Goal: Find specific page/section: Find specific page/section

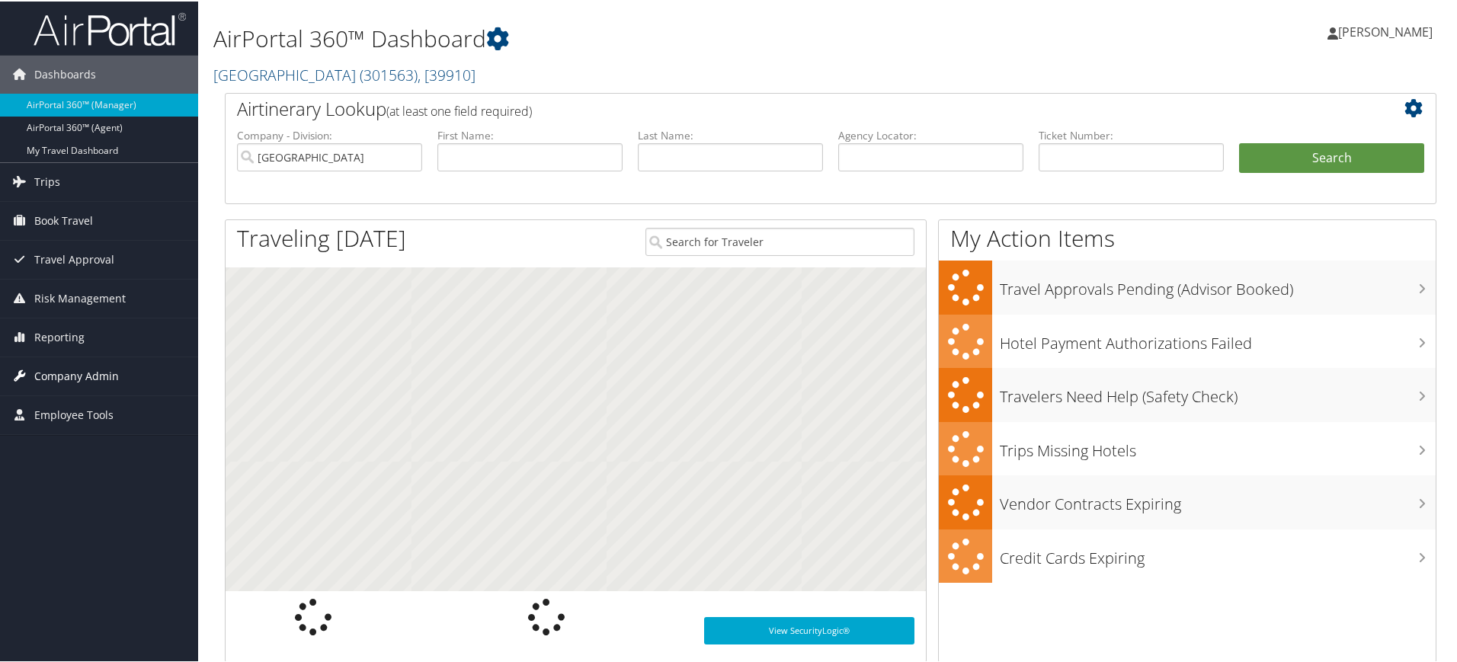
click at [108, 373] on span "Company Admin" at bounding box center [76, 375] width 85 height 38
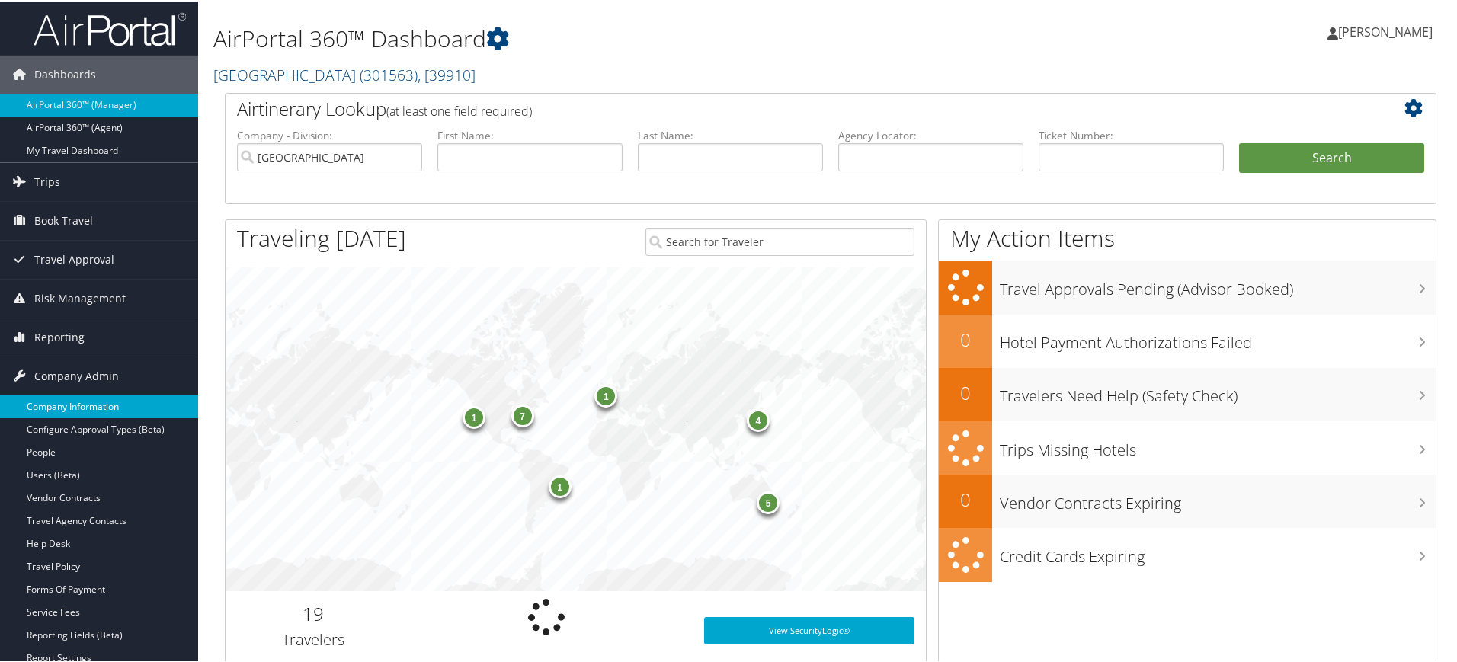
click at [78, 411] on link "Company Information" at bounding box center [99, 405] width 198 height 23
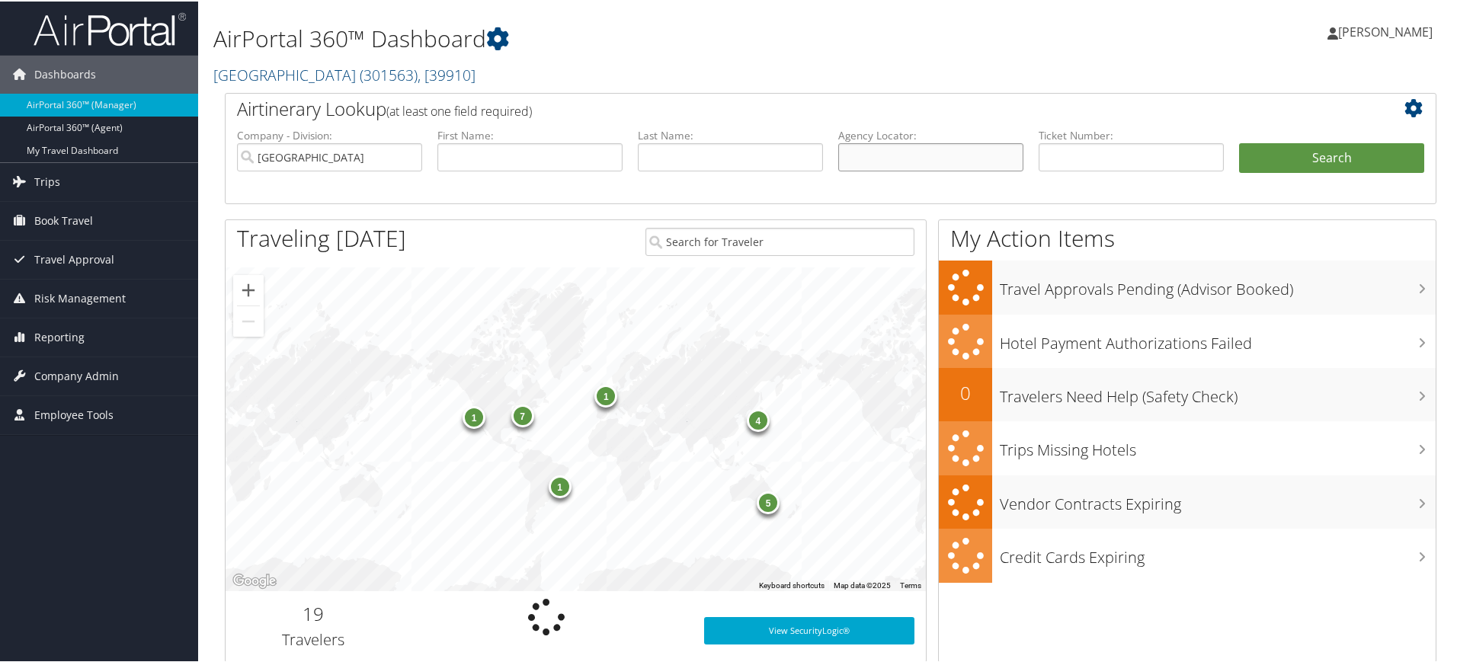
click at [928, 160] on input "text" at bounding box center [930, 156] width 185 height 28
paste input "D9NMVM"
type input "D9NMVM"
click at [408, 156] on input "Rimini Street" at bounding box center [329, 156] width 185 height 28
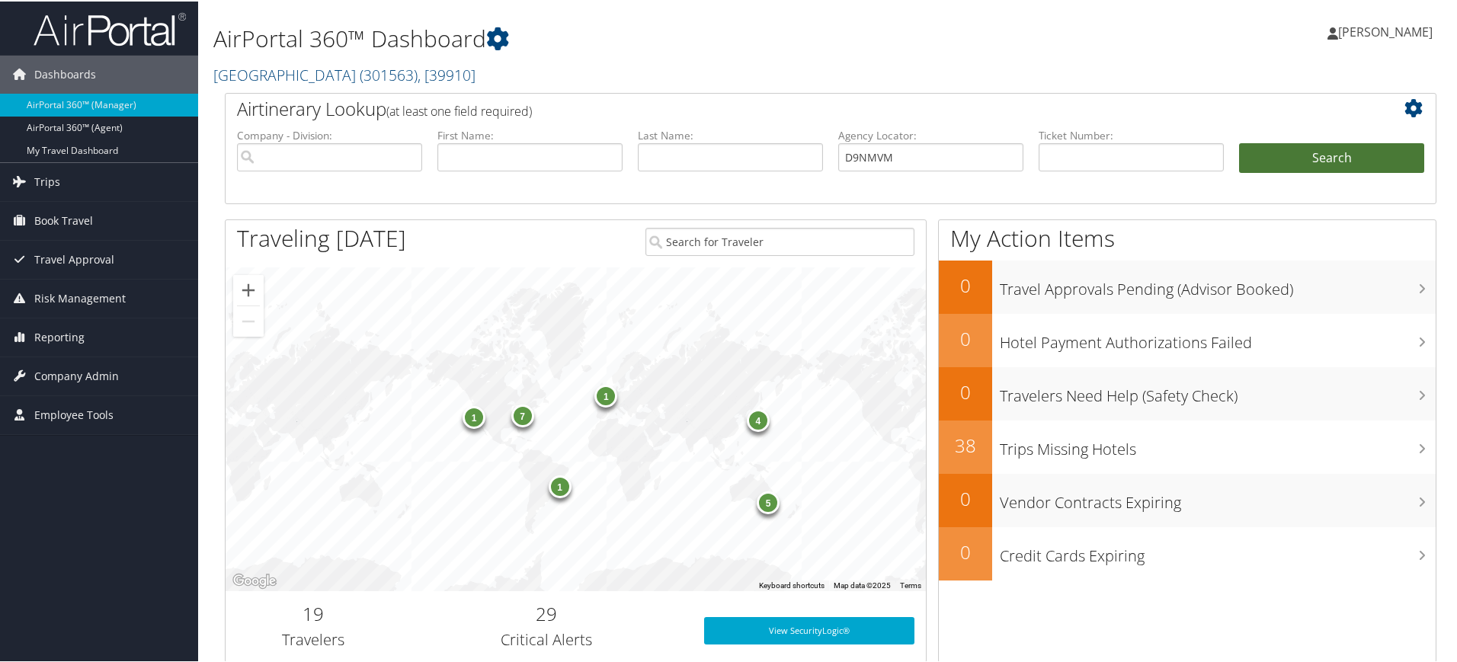
click at [1336, 163] on button "Search" at bounding box center [1331, 157] width 185 height 30
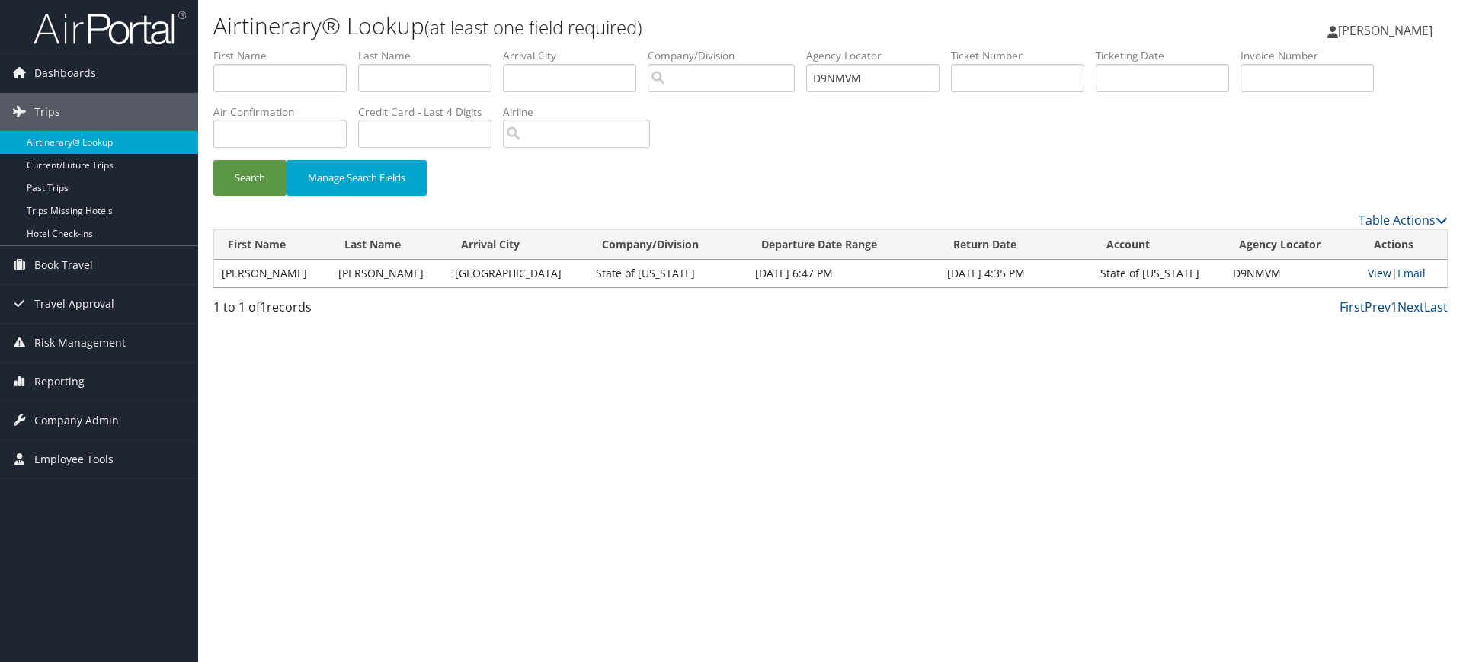
click at [1374, 274] on link "View" at bounding box center [1380, 273] width 24 height 14
click at [889, 83] on input "D9NMVM" at bounding box center [872, 78] width 133 height 28
paste input "96BN"
type input "D996BN"
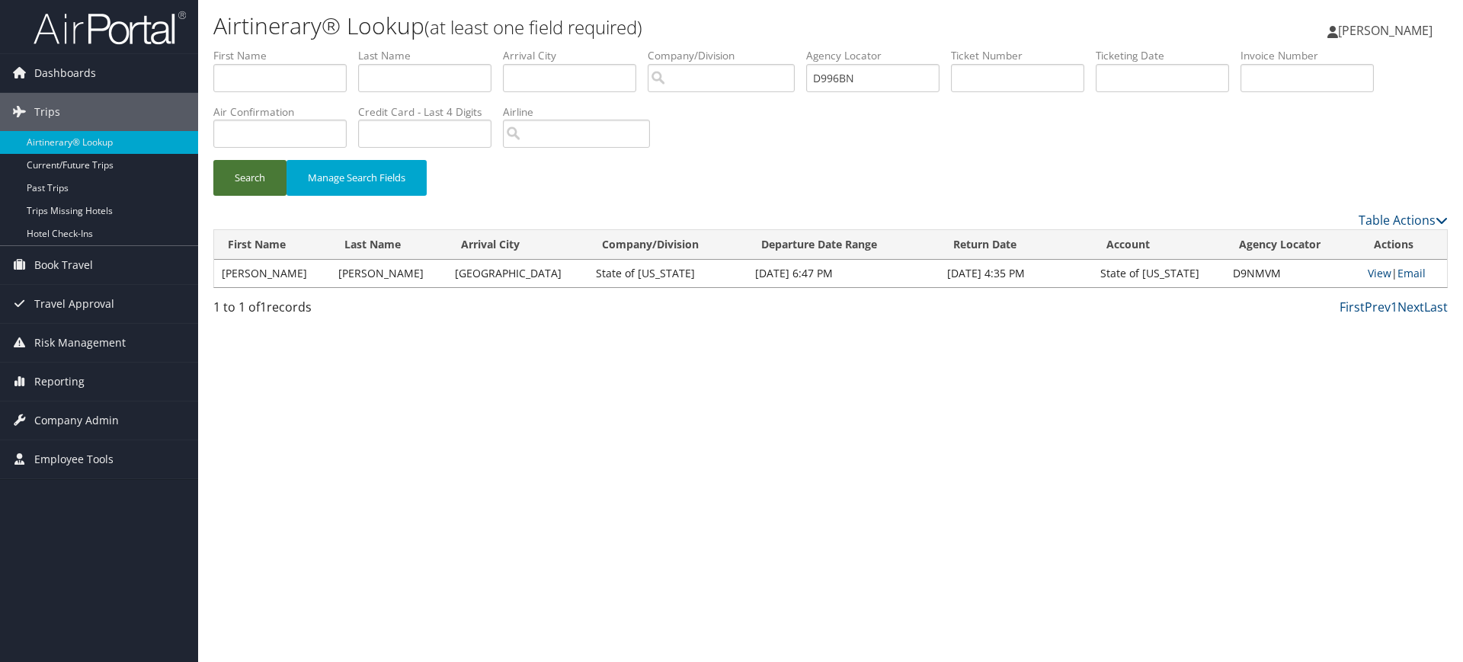
click at [251, 172] on button "Search" at bounding box center [249, 178] width 73 height 36
click at [1371, 274] on link "View" at bounding box center [1377, 273] width 24 height 14
click at [427, 74] on input "text" at bounding box center [424, 78] width 133 height 28
paste input "Berger"
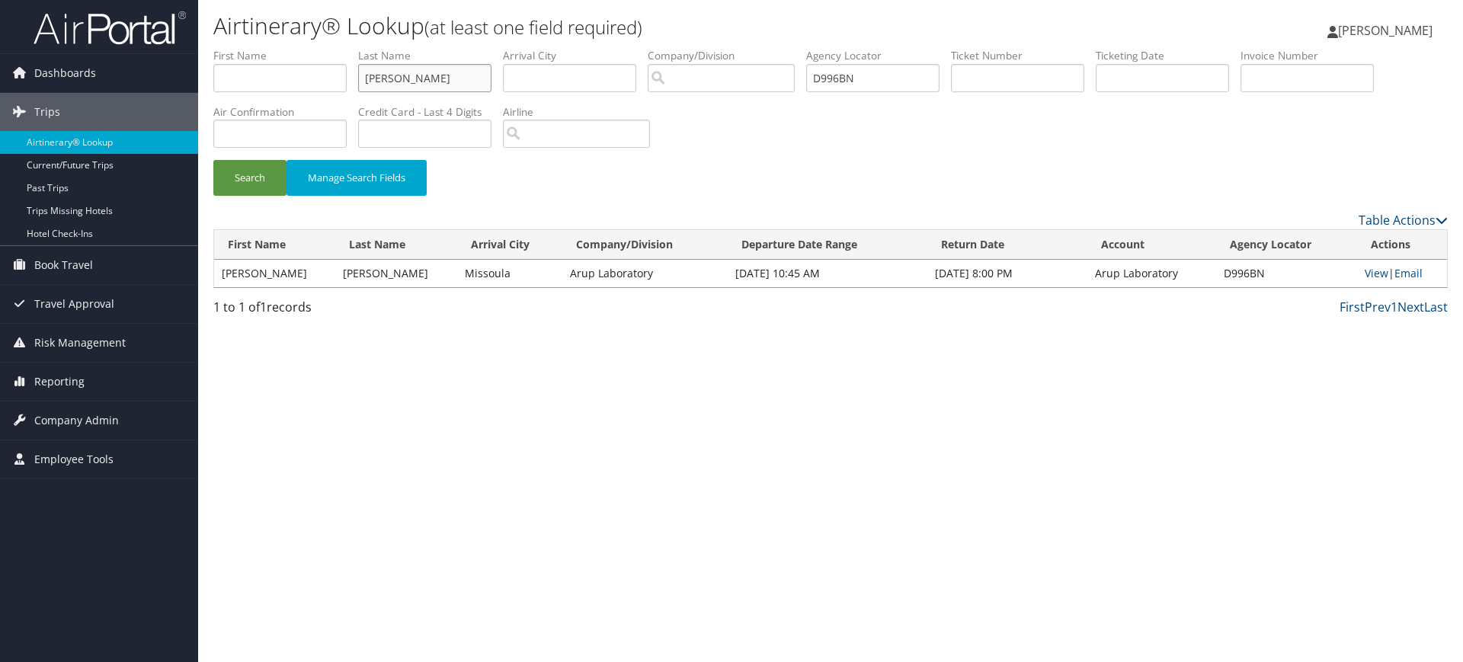
type input "Berger"
click at [262, 72] on input "text" at bounding box center [279, 78] width 133 height 28
click at [309, 79] on input "text" at bounding box center [279, 78] width 133 height 28
paste input "Chuck"
type input "Chuck"
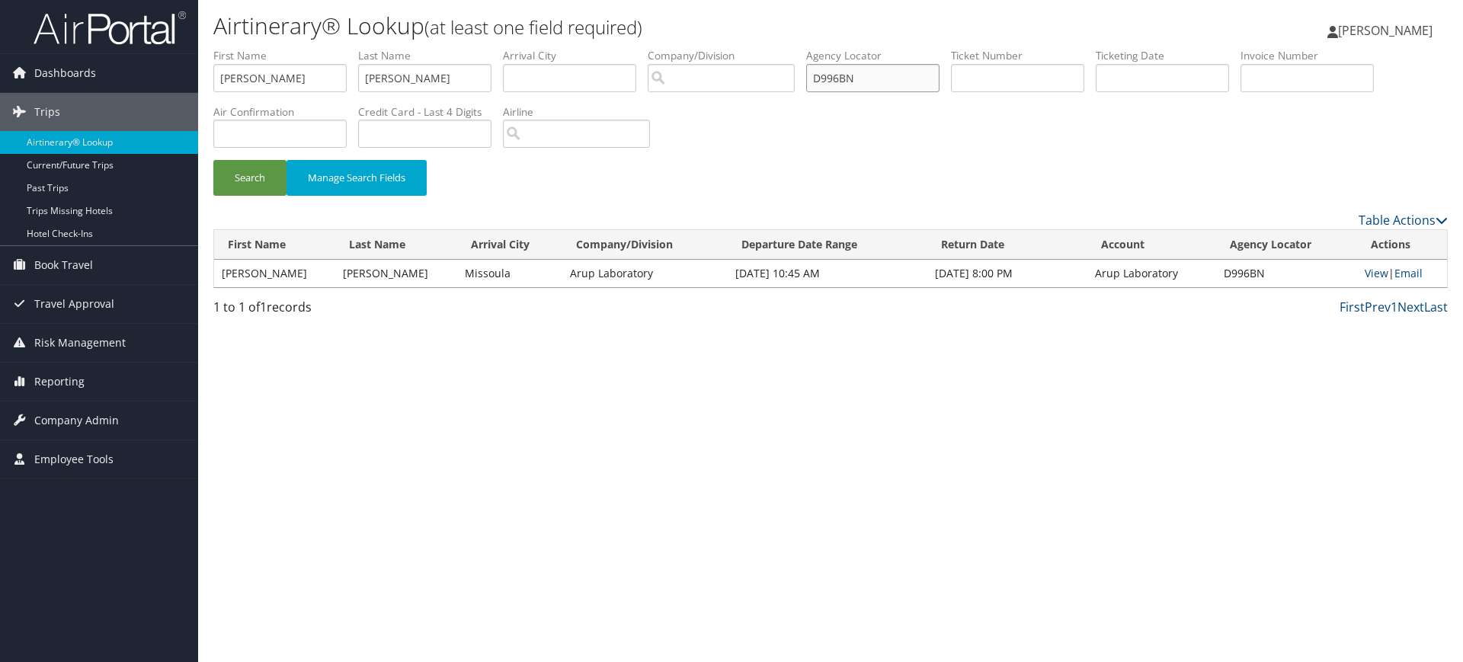
click at [912, 87] on input "D996BN" at bounding box center [872, 78] width 133 height 28
click at [246, 184] on button "Search" at bounding box center [249, 178] width 73 height 36
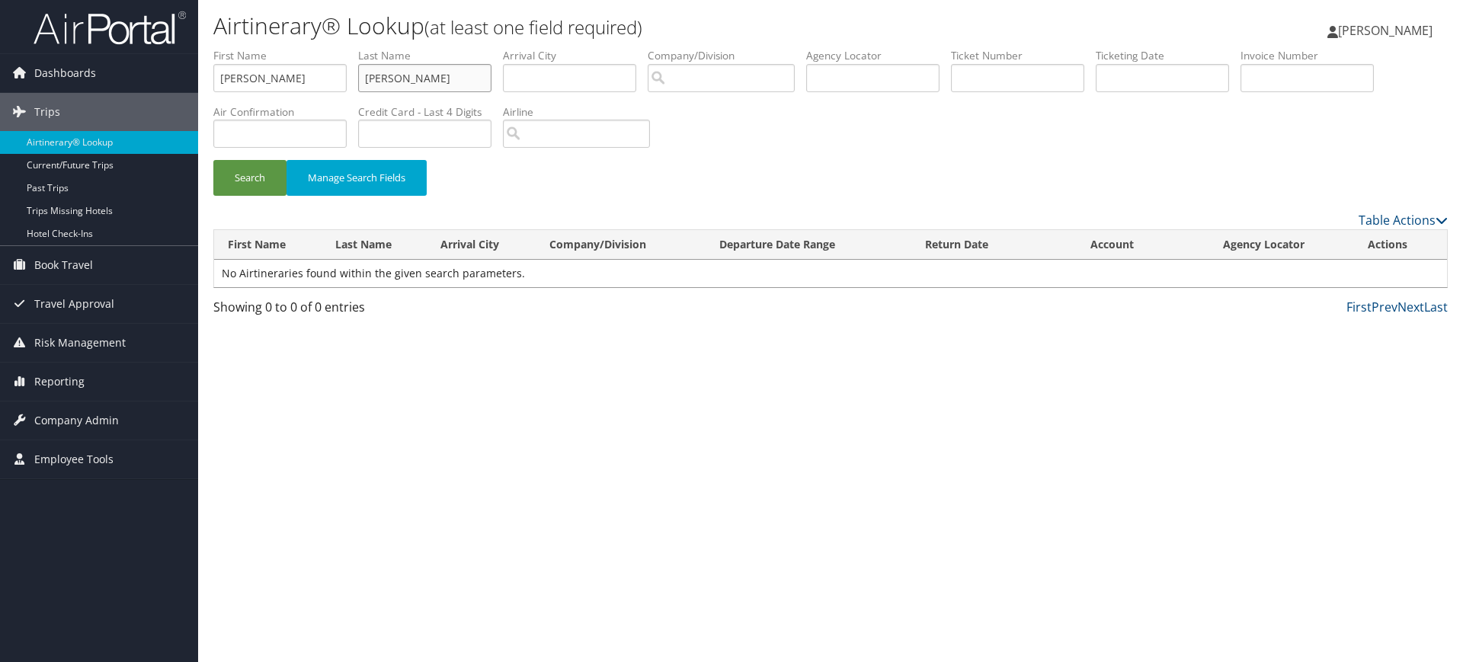
click at [466, 70] on input "Berger" at bounding box center [424, 78] width 133 height 28
click at [84, 421] on span "Company Admin" at bounding box center [76, 421] width 85 height 38
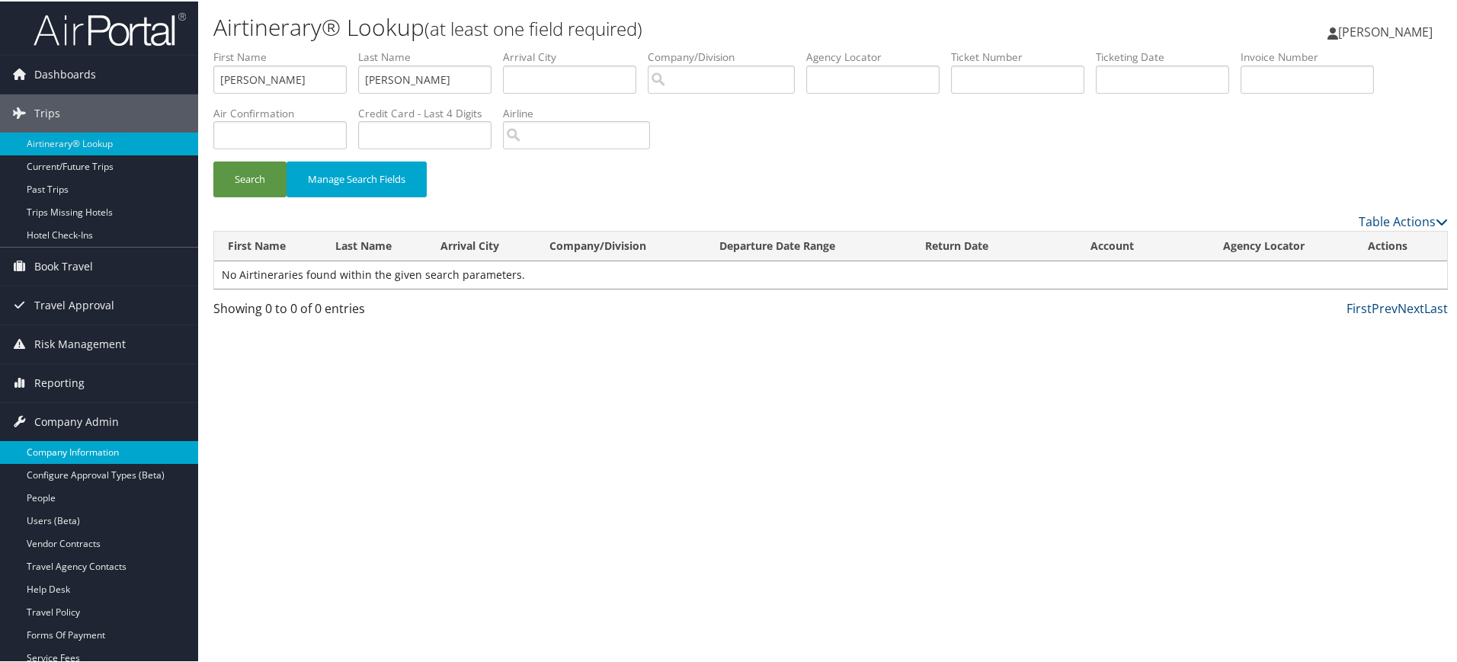
click at [93, 453] on link "Company Information" at bounding box center [99, 451] width 198 height 23
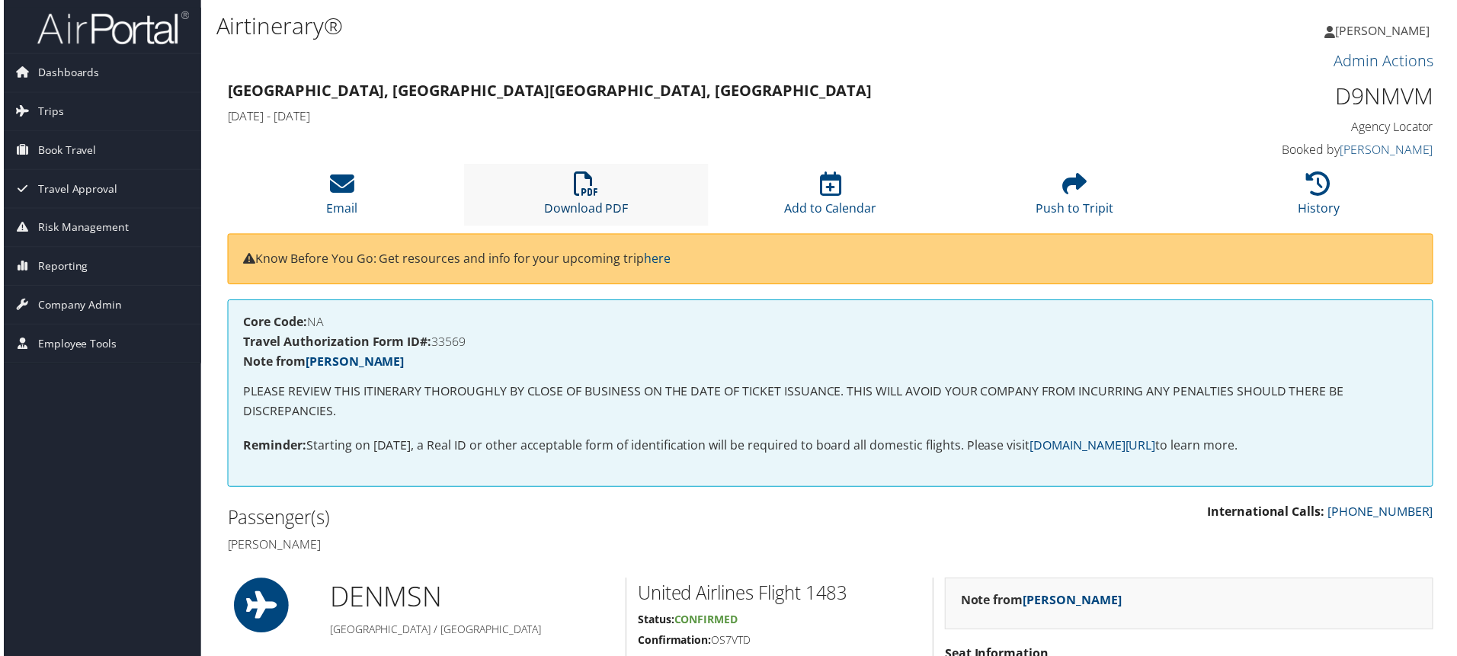
click at [594, 201] on link "Download PDF" at bounding box center [585, 199] width 85 height 37
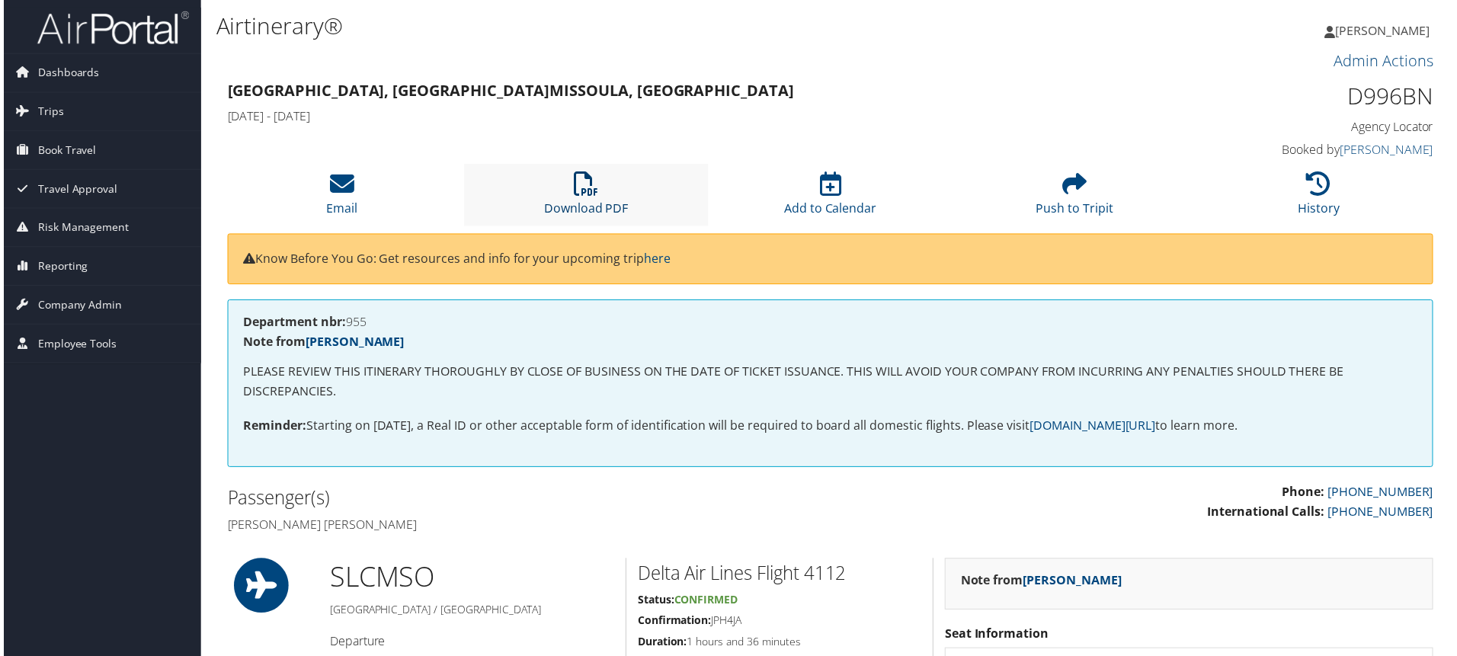
click at [587, 184] on icon at bounding box center [585, 184] width 24 height 24
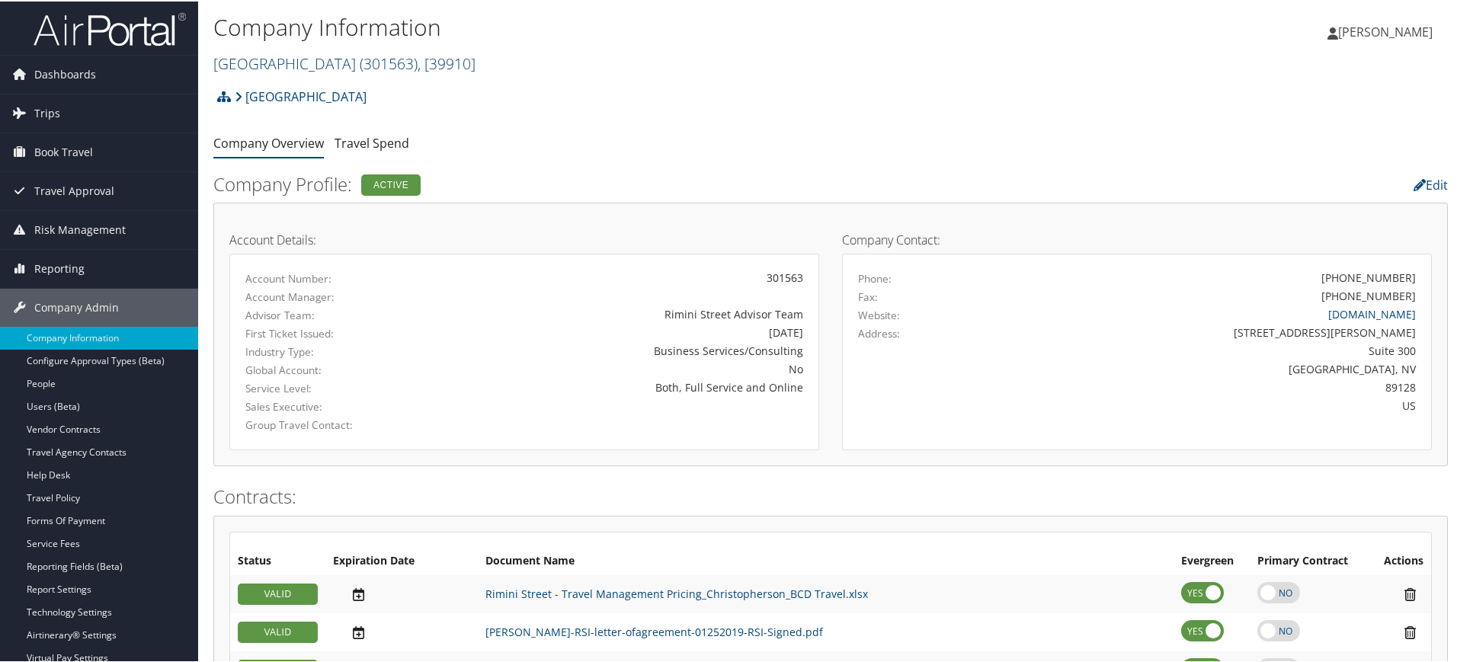
click at [360, 62] on span "( 301563 )" at bounding box center [389, 62] width 58 height 21
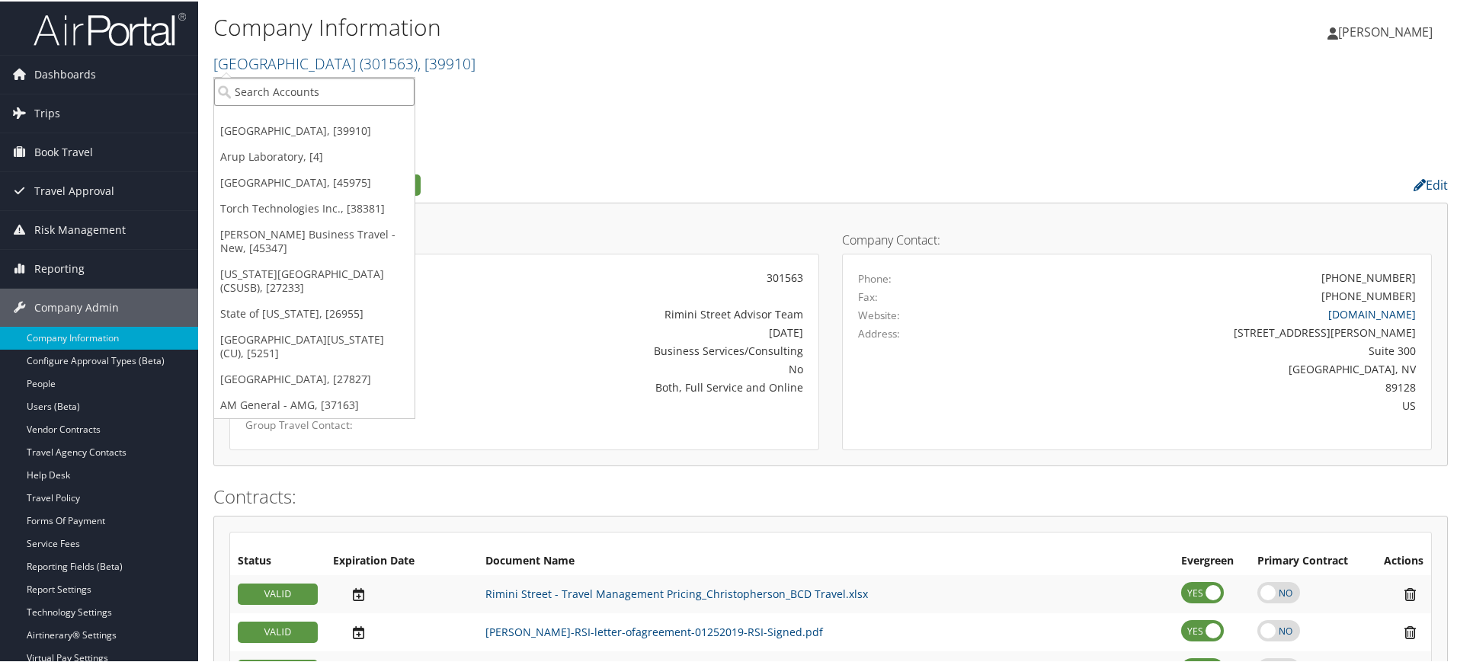
click at [302, 90] on input "search" at bounding box center [314, 90] width 200 height 28
type input "s"
type input "lsu"
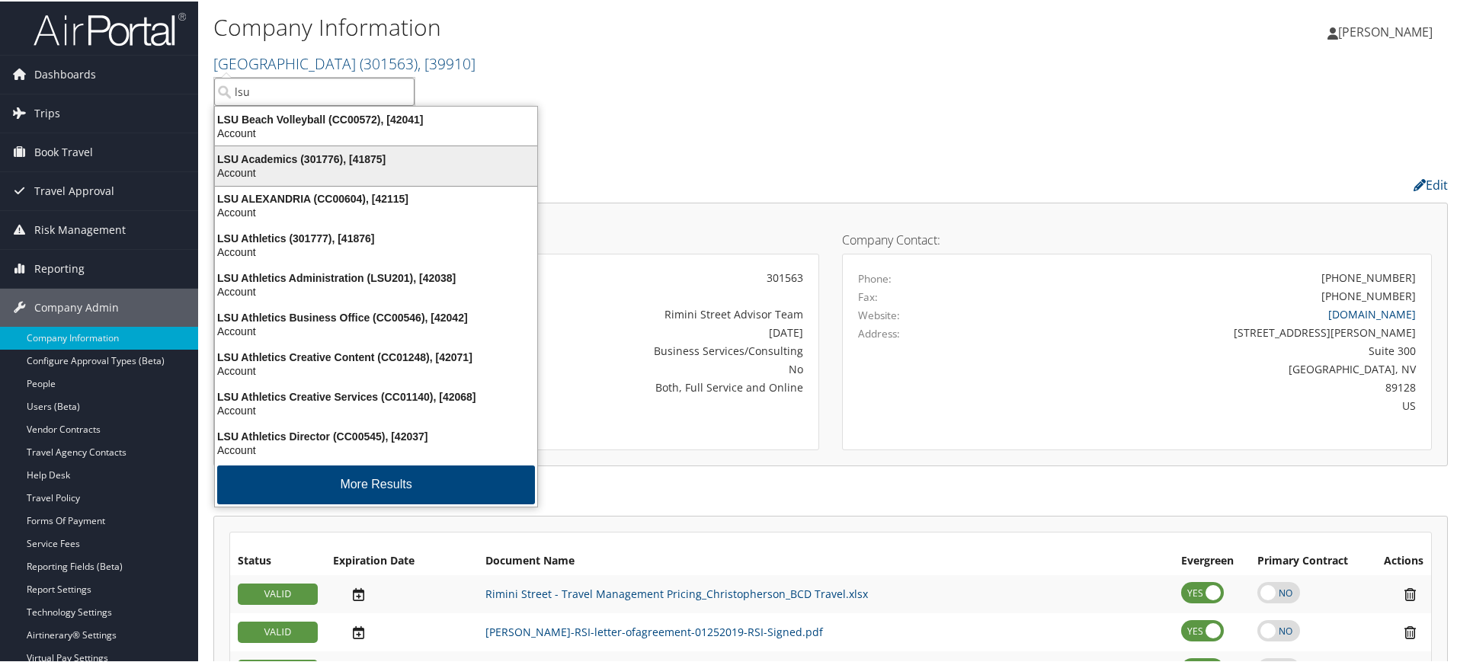
click at [345, 156] on div "LSU Academics (301776), [41875]" at bounding box center [376, 158] width 341 height 14
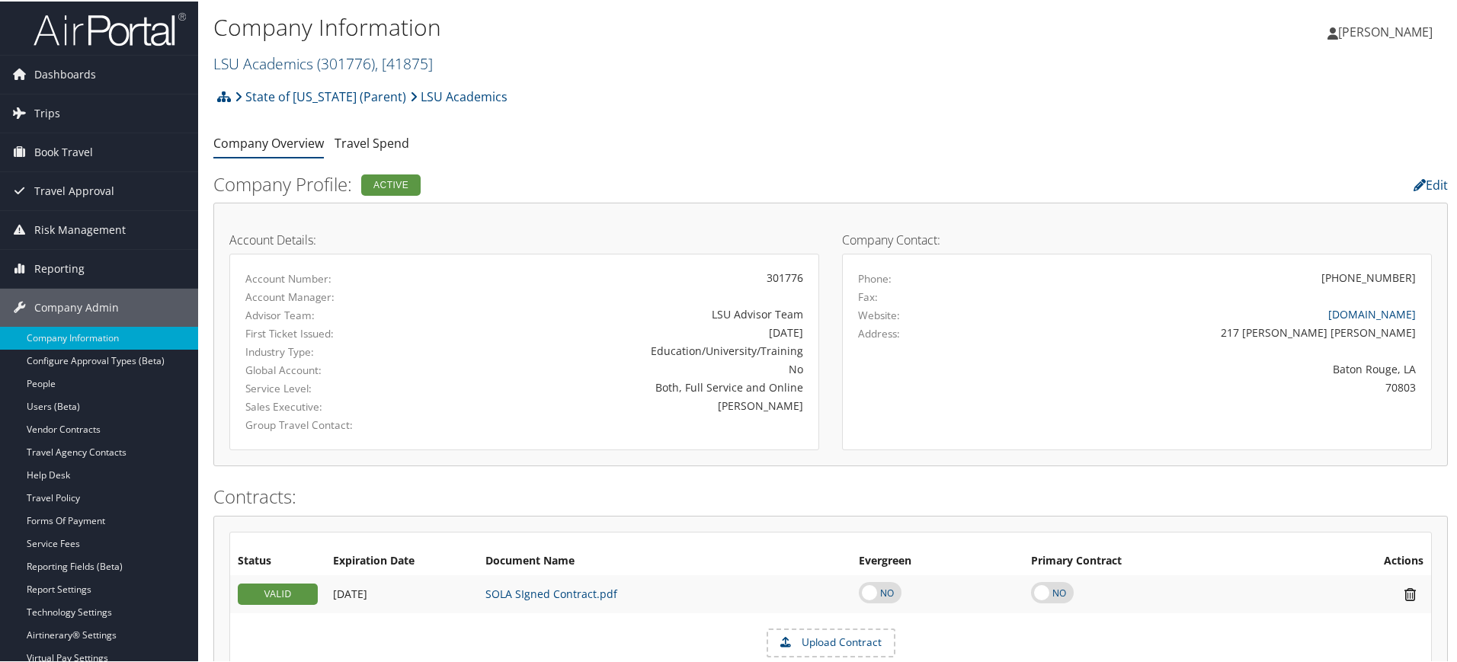
click at [356, 61] on span "( 301776 )" at bounding box center [346, 62] width 58 height 21
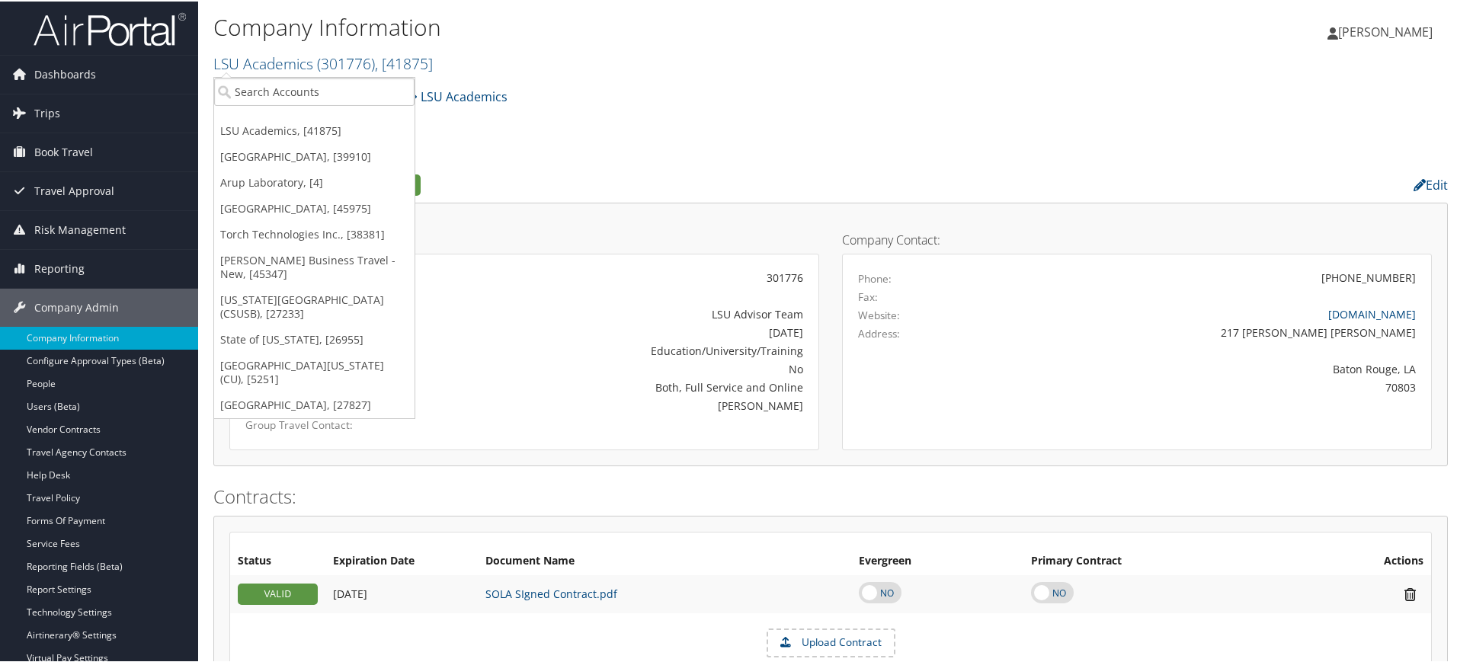
click at [689, 32] on h1 "Company Information" at bounding box center [624, 26] width 823 height 32
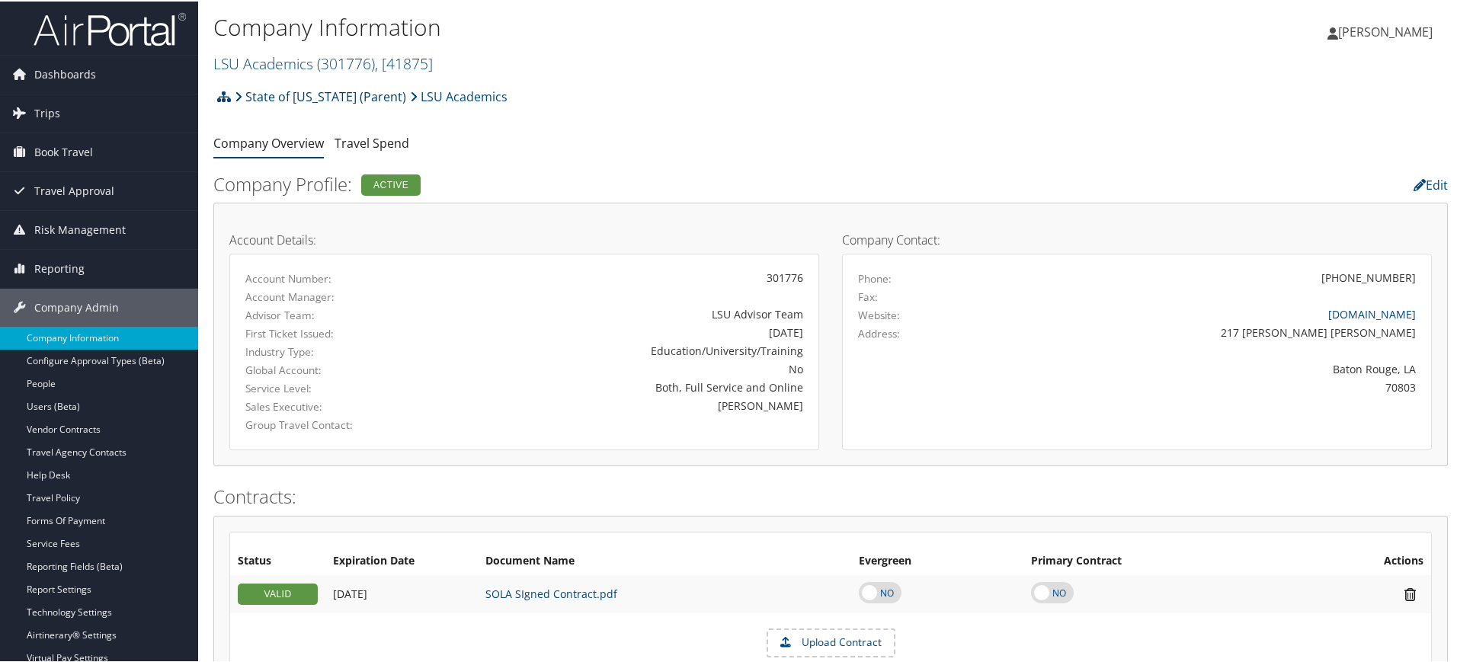
click at [369, 91] on link "State of [US_STATE] (Parent)" at bounding box center [320, 95] width 171 height 30
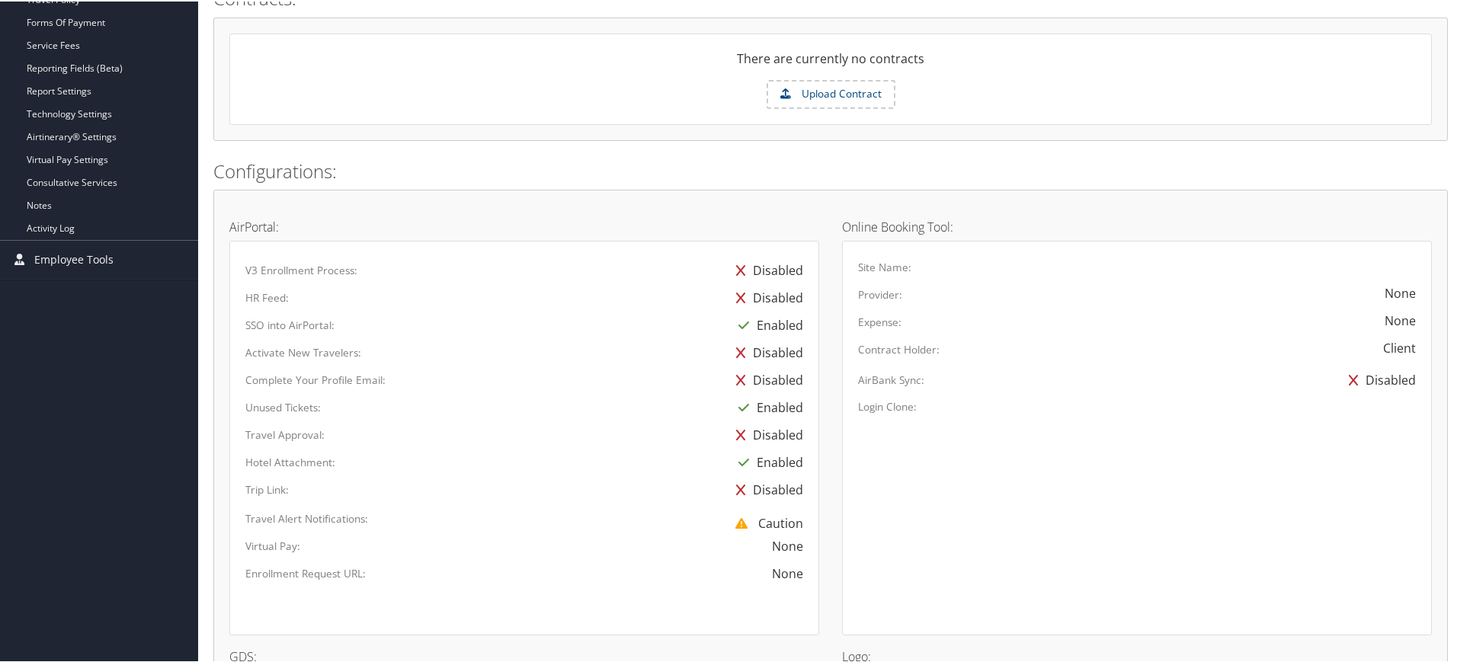
scroll to position [789, 0]
